Goal: Task Accomplishment & Management: Use online tool/utility

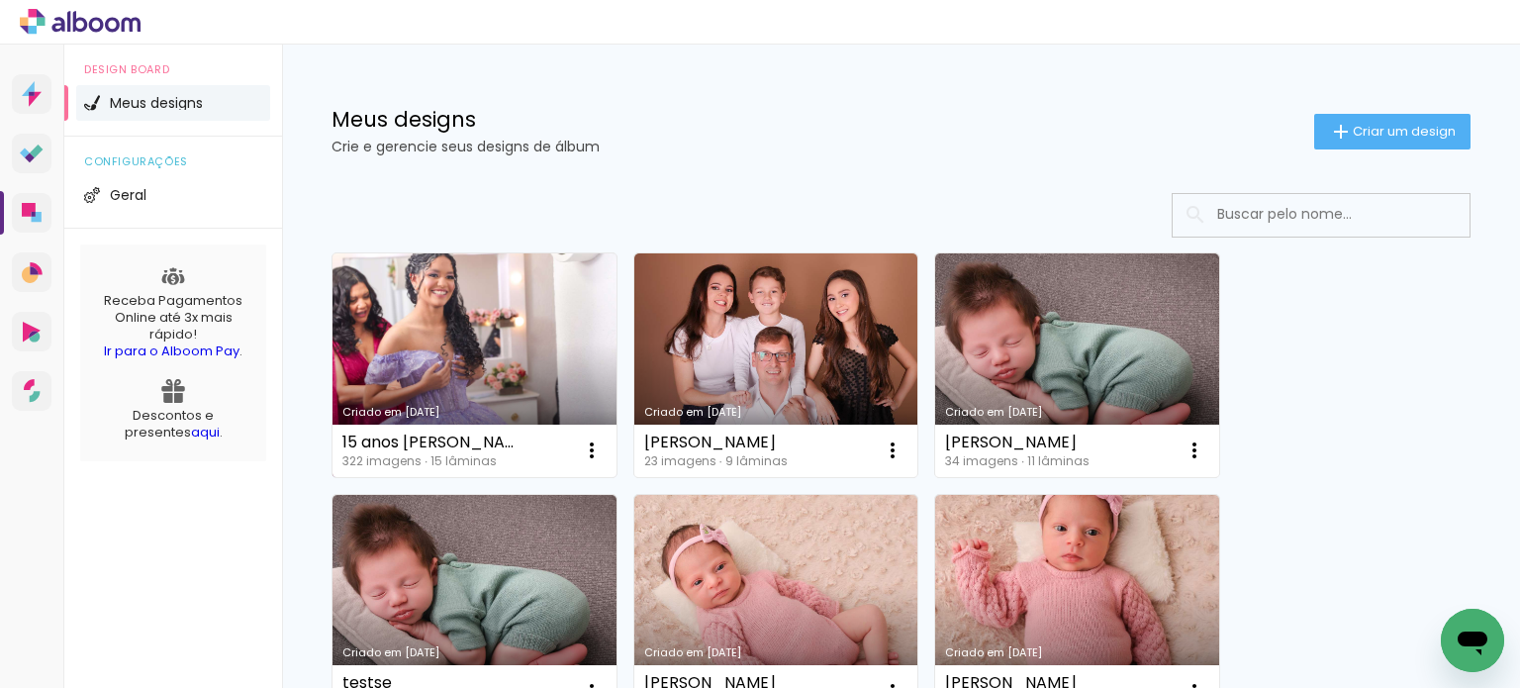
click at [460, 362] on link "Criado em [DATE]" at bounding box center [475, 365] width 284 height 224
